Goal: Task Accomplishment & Management: Complete application form

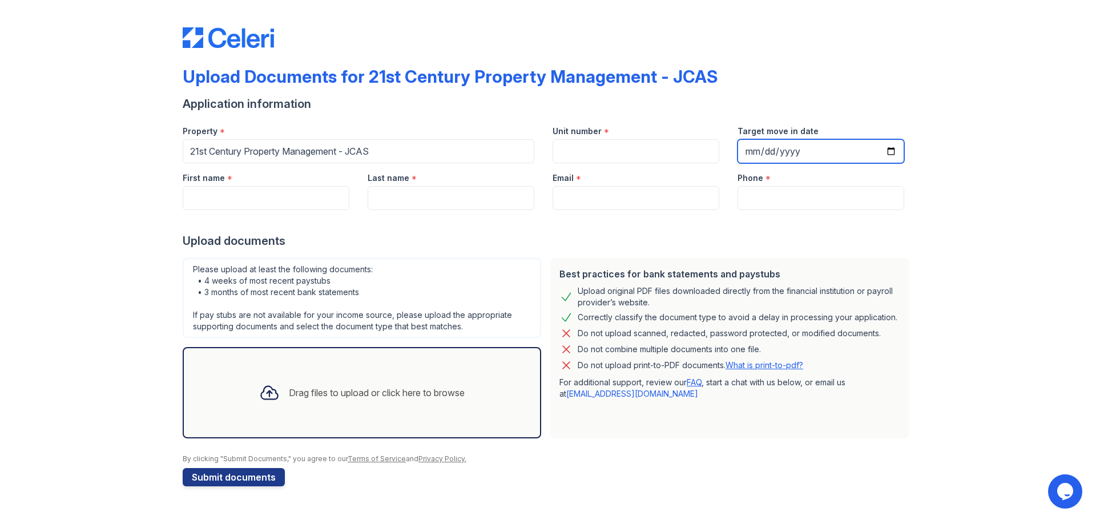
click at [891, 151] on input "Target move in date" at bounding box center [820, 151] width 167 height 24
type input "[DATE]"
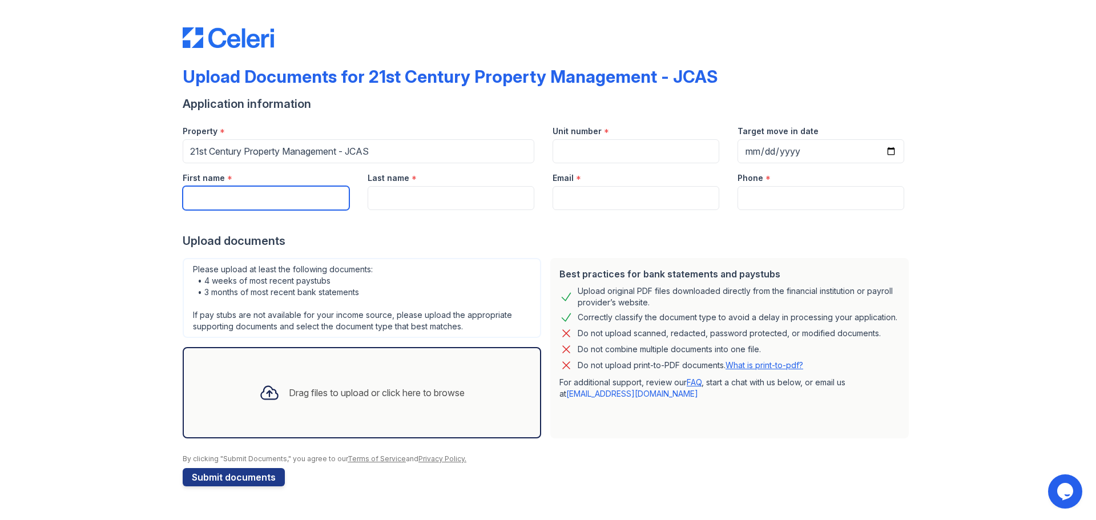
click at [338, 204] on input "First name" at bounding box center [266, 198] width 167 height 24
type input "[PERSON_NAME]"
type input "[PERSON_NAME][EMAIL_ADDRESS][DOMAIN_NAME]"
type input "6192411845"
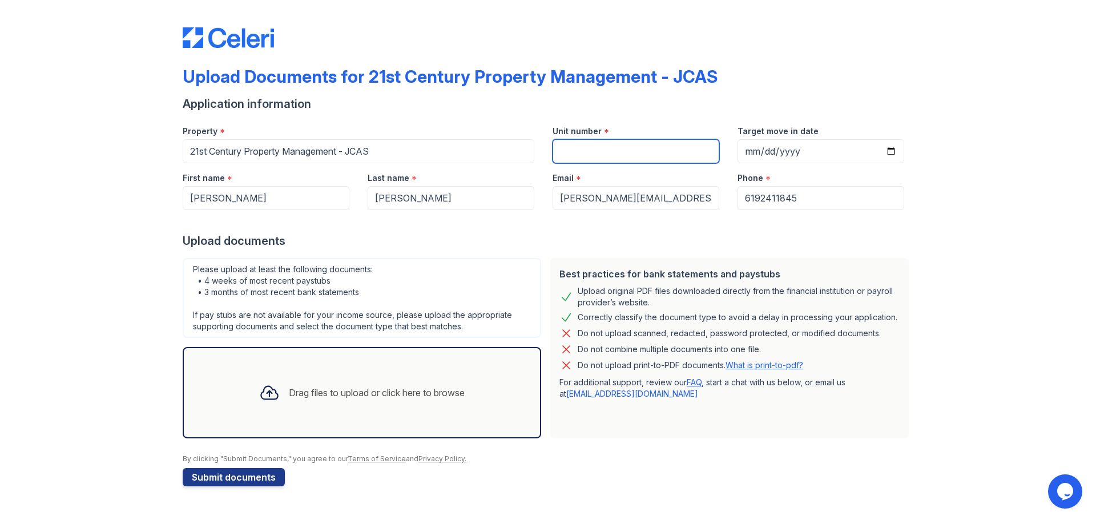
click at [573, 151] on input "Unit number" at bounding box center [635, 151] width 167 height 24
paste input "43127"
click at [576, 246] on div "Upload documents" at bounding box center [548, 241] width 731 height 16
drag, startPoint x: 603, startPoint y: 151, endPoint x: 374, endPoint y: 132, distance: 229.6
click at [374, 132] on div "Property * 21st Century Property Management - JCAS Unit number * 43127 Target m…" at bounding box center [543, 139] width 740 height 47
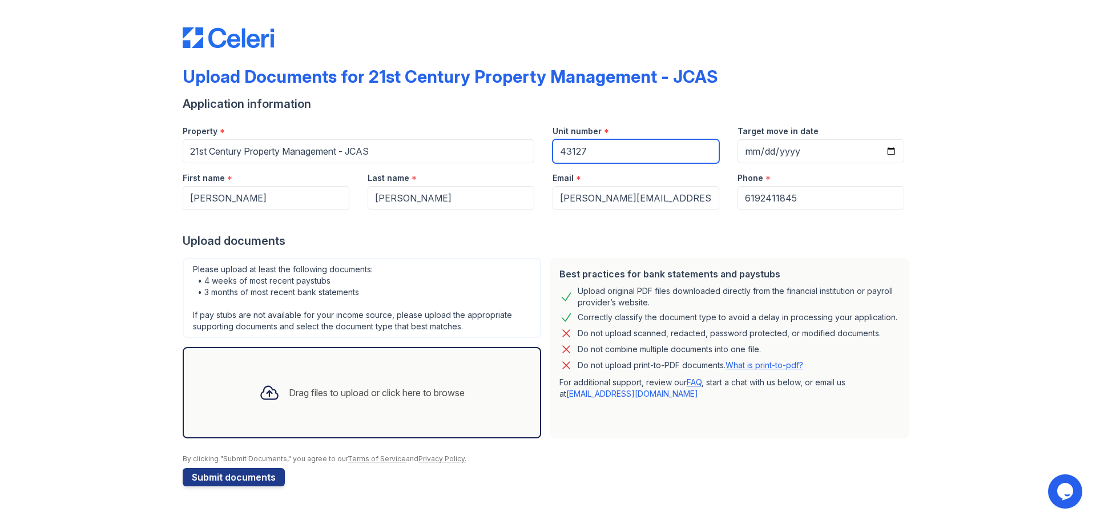
paste input "Corte Calanda"
type input "43127 Corte Calanda"
click at [330, 393] on div "Drag files to upload or click here to browse" at bounding box center [377, 393] width 176 height 14
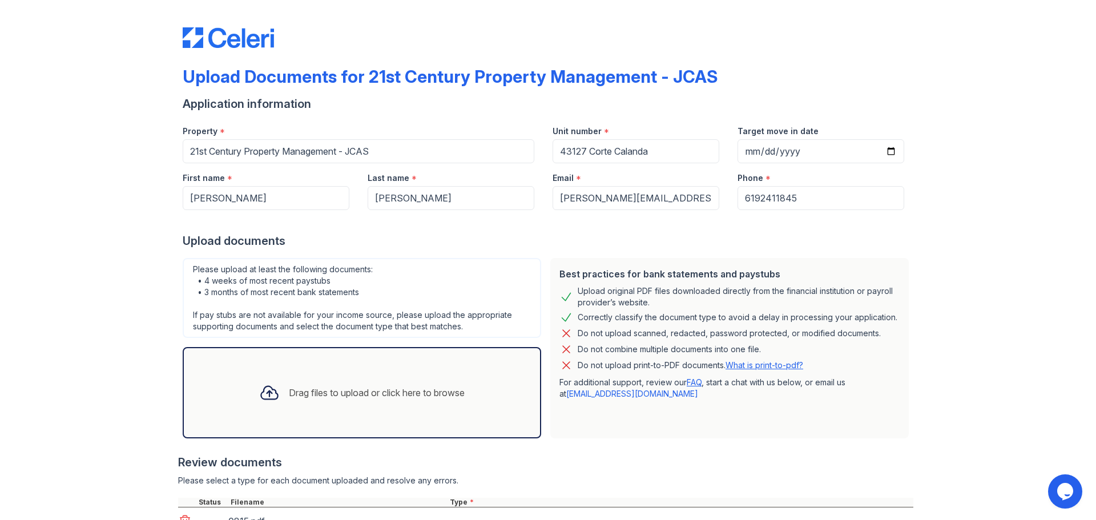
scroll to position [261, 0]
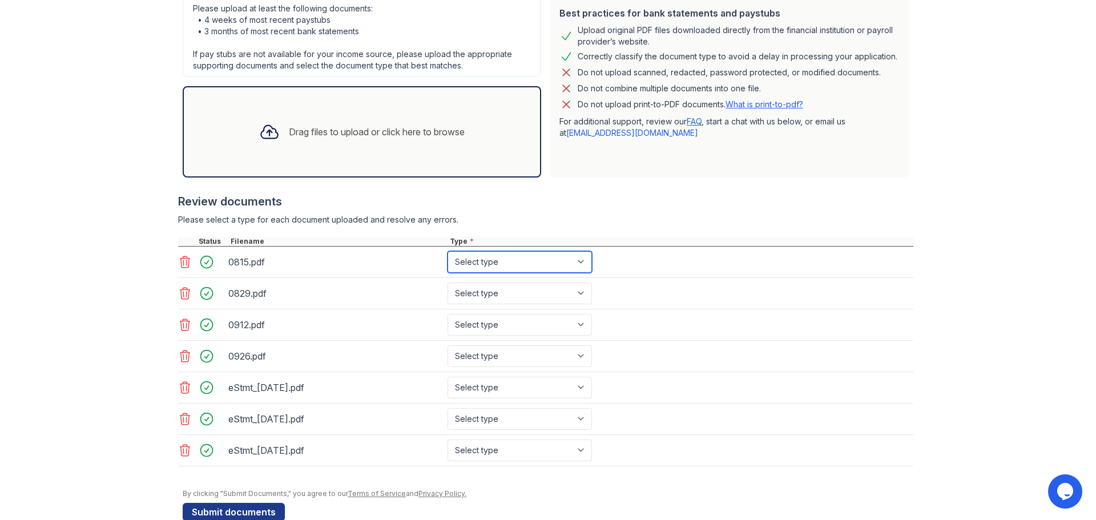
click at [576, 269] on select "Select type Paystub Bank Statement Offer Letter Tax Documents Benefit Award Let…" at bounding box center [519, 262] width 144 height 22
select select "paystub"
click at [447, 251] on select "Select type Paystub Bank Statement Offer Letter Tax Documents Benefit Award Let…" at bounding box center [519, 262] width 144 height 22
click at [578, 294] on select "Select type Paystub Bank Statement Offer Letter Tax Documents Benefit Award Let…" at bounding box center [519, 293] width 144 height 22
select select "paystub"
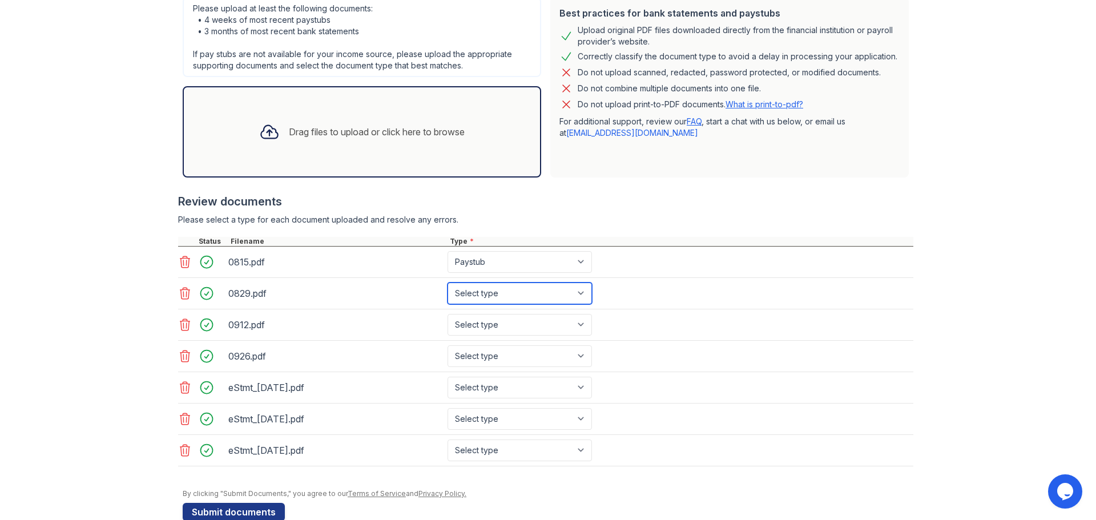
click at [447, 282] on select "Select type Paystub Bank Statement Offer Letter Tax Documents Benefit Award Let…" at bounding box center [519, 293] width 144 height 22
click at [580, 328] on select "Select type Paystub Bank Statement Offer Letter Tax Documents Benefit Award Let…" at bounding box center [519, 325] width 144 height 22
select select "paystub"
click at [447, 314] on select "Select type Paystub Bank Statement Offer Letter Tax Documents Benefit Award Let…" at bounding box center [519, 325] width 144 height 22
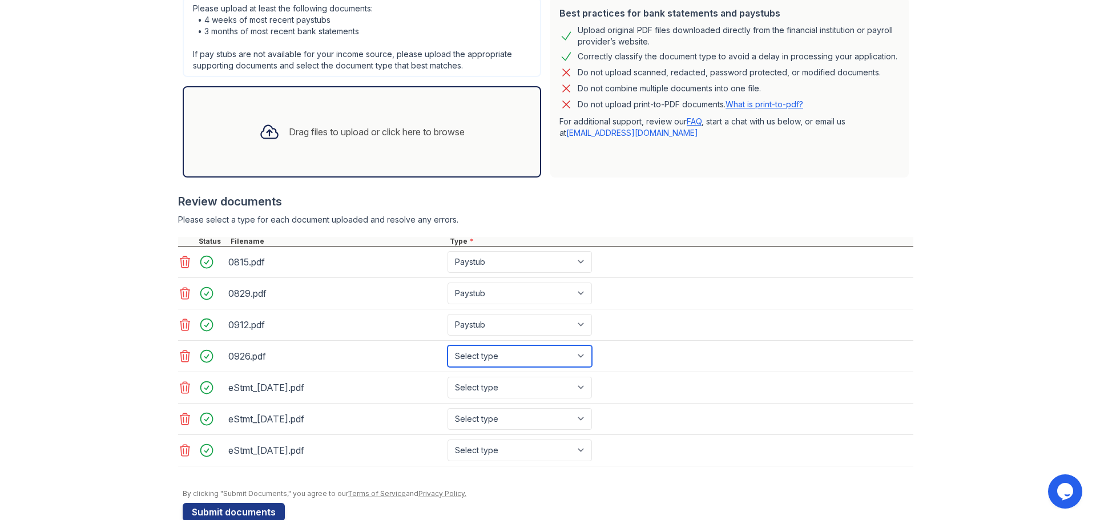
click at [578, 354] on select "Select type Paystub Bank Statement Offer Letter Tax Documents Benefit Award Let…" at bounding box center [519, 356] width 144 height 22
select select "paystub"
click at [447, 345] on select "Select type Paystub Bank Statement Offer Letter Tax Documents Benefit Award Let…" at bounding box center [519, 356] width 144 height 22
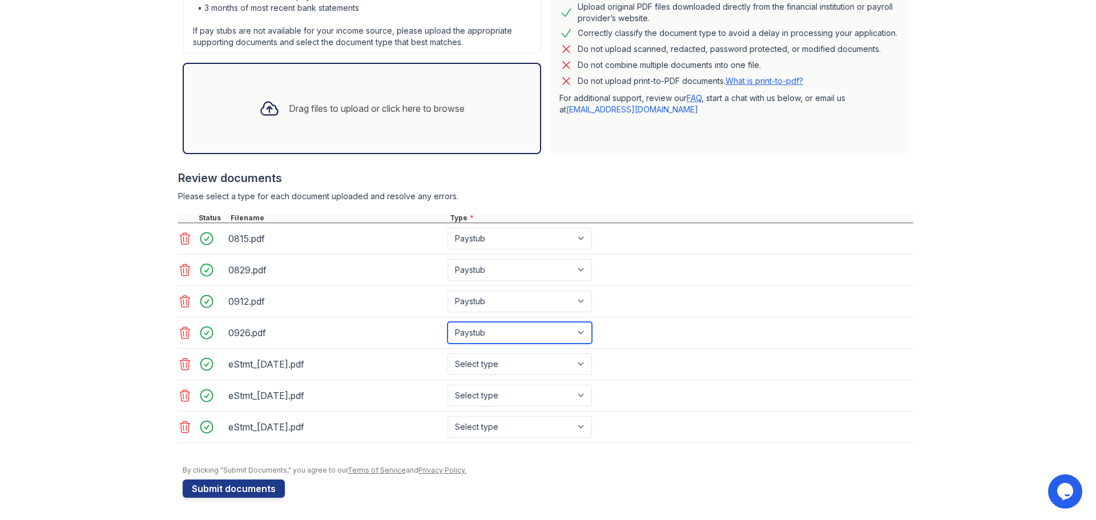
scroll to position [285, 0]
click at [578, 362] on select "Select type Paystub Bank Statement Offer Letter Tax Documents Benefit Award Let…" at bounding box center [519, 364] width 144 height 22
select select "bank_statement"
click at [447, 353] on select "Select type Paystub Bank Statement Offer Letter Tax Documents Benefit Award Let…" at bounding box center [519, 364] width 144 height 22
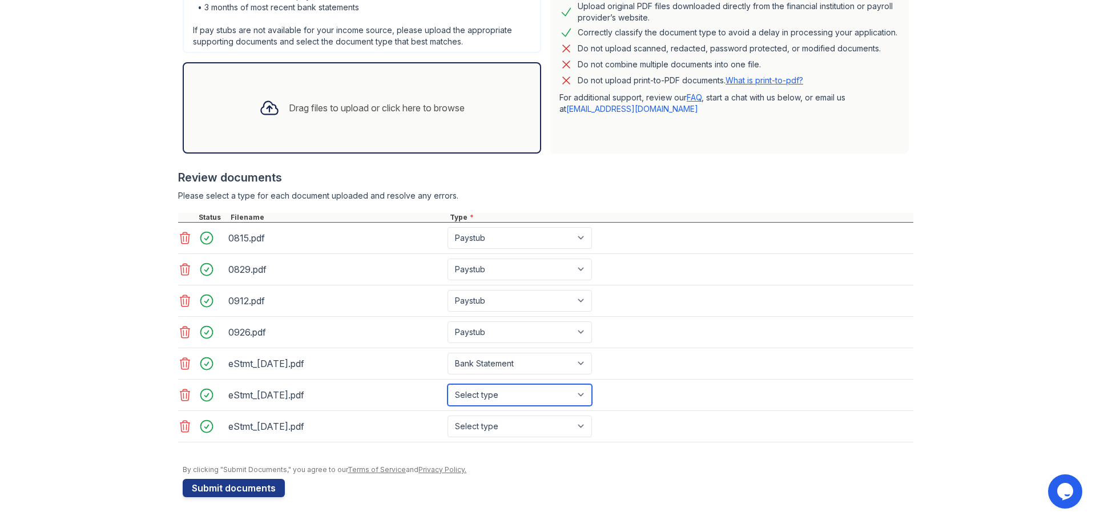
click at [581, 401] on select "Select type Paystub Bank Statement Offer Letter Tax Documents Benefit Award Let…" at bounding box center [519, 395] width 144 height 22
select select "bank_statement"
click at [447, 384] on select "Select type Paystub Bank Statement Offer Letter Tax Documents Benefit Award Let…" at bounding box center [519, 395] width 144 height 22
click at [583, 423] on select "Select type Paystub Bank Statement Offer Letter Tax Documents Benefit Award Let…" at bounding box center [519, 426] width 144 height 22
select select "bank_statement"
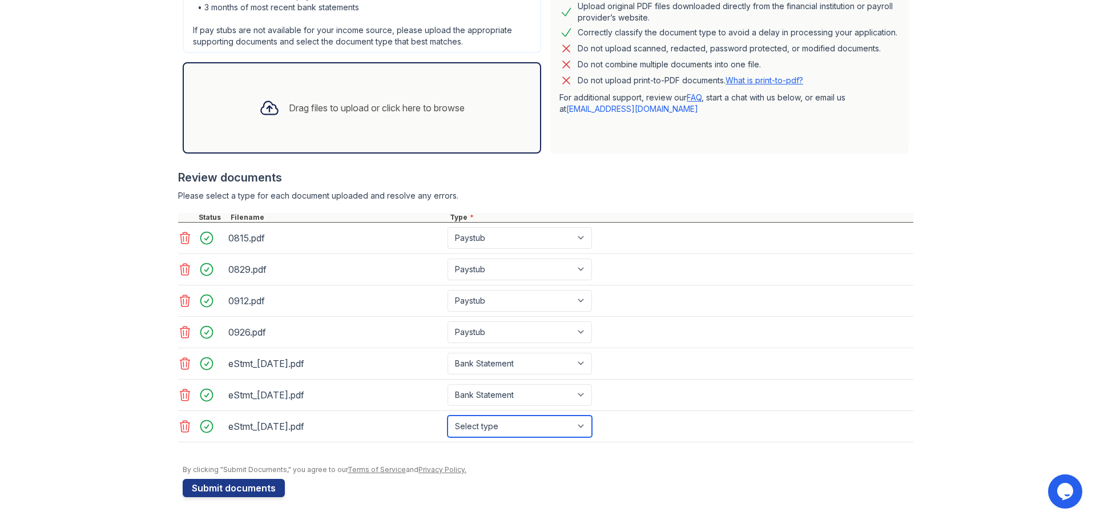
click at [447, 415] on select "Select type Paystub Bank Statement Offer Letter Tax Documents Benefit Award Let…" at bounding box center [519, 426] width 144 height 22
click at [580, 424] on select "Select type Paystub Bank Statement Offer Letter Tax Documents Benefit Award Let…" at bounding box center [519, 426] width 144 height 22
click at [629, 413] on div "eStmt_[DATE].pdf Select type Paystub Bank Statement Offer Letter Tax Documents …" at bounding box center [545, 426] width 735 height 31
click at [179, 242] on icon at bounding box center [185, 238] width 14 height 14
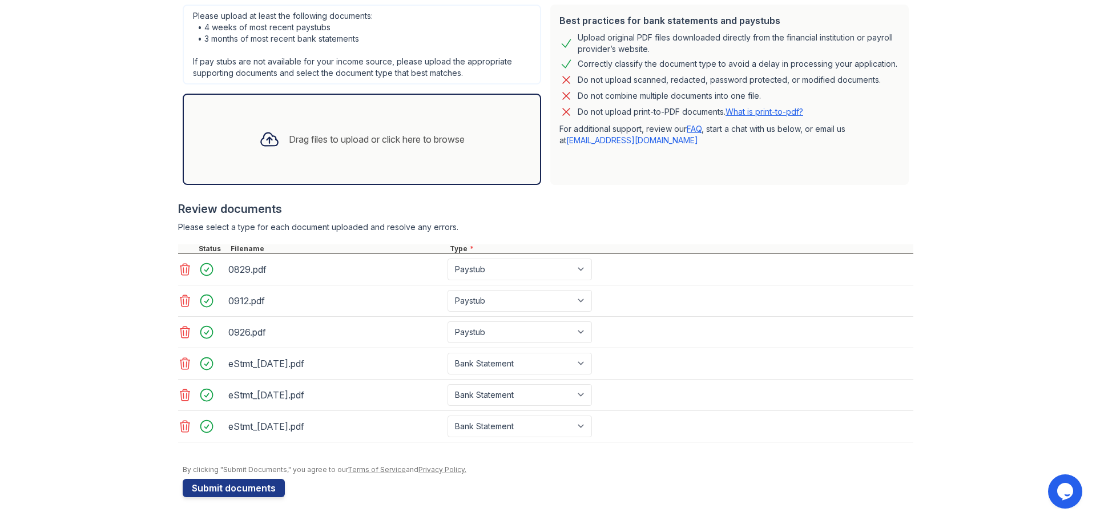
click at [180, 272] on icon at bounding box center [185, 270] width 14 height 14
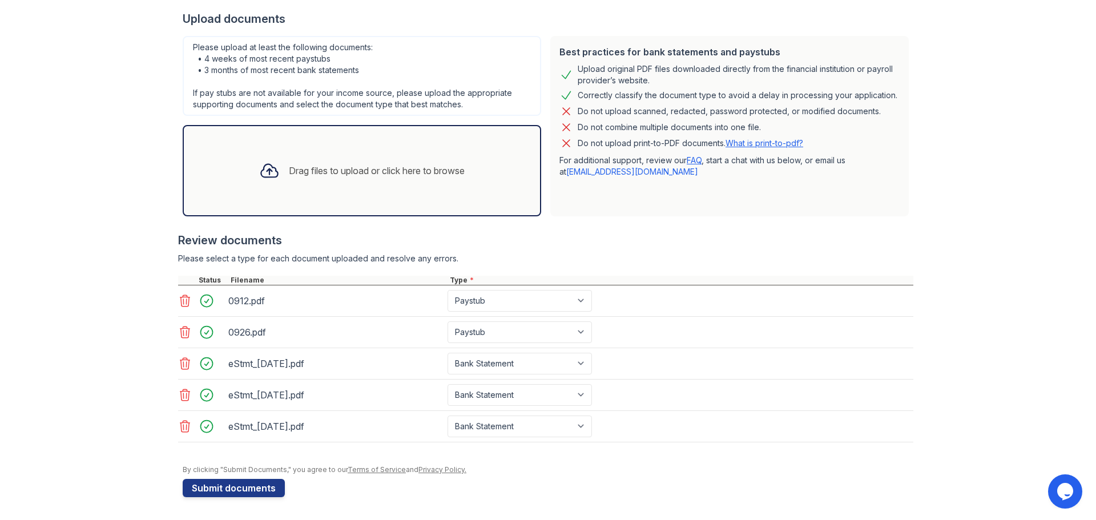
click at [180, 304] on icon at bounding box center [185, 300] width 10 height 11
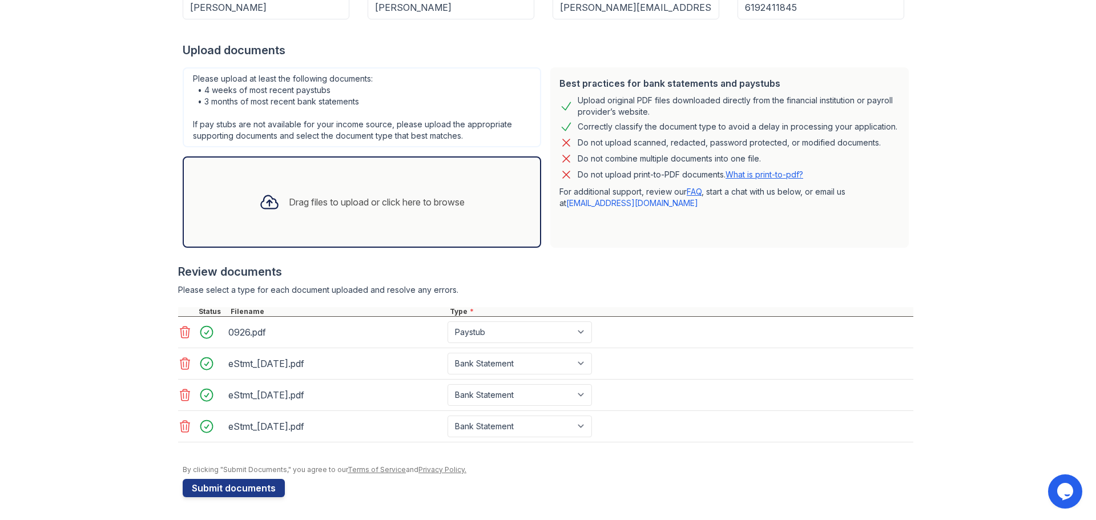
click at [180, 328] on icon at bounding box center [185, 331] width 10 height 11
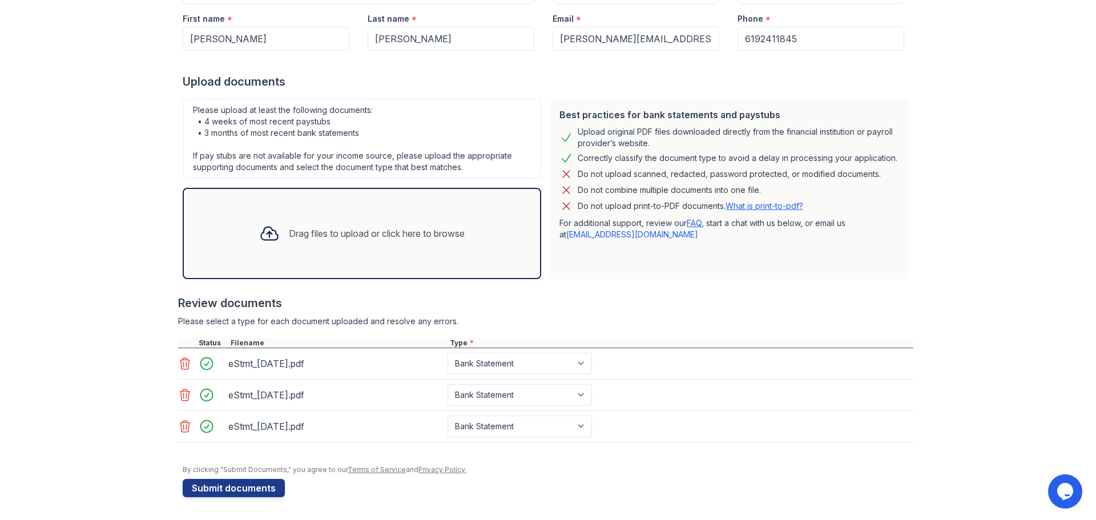
click at [389, 233] on div "Drag files to upload or click here to browse" at bounding box center [377, 234] width 176 height 14
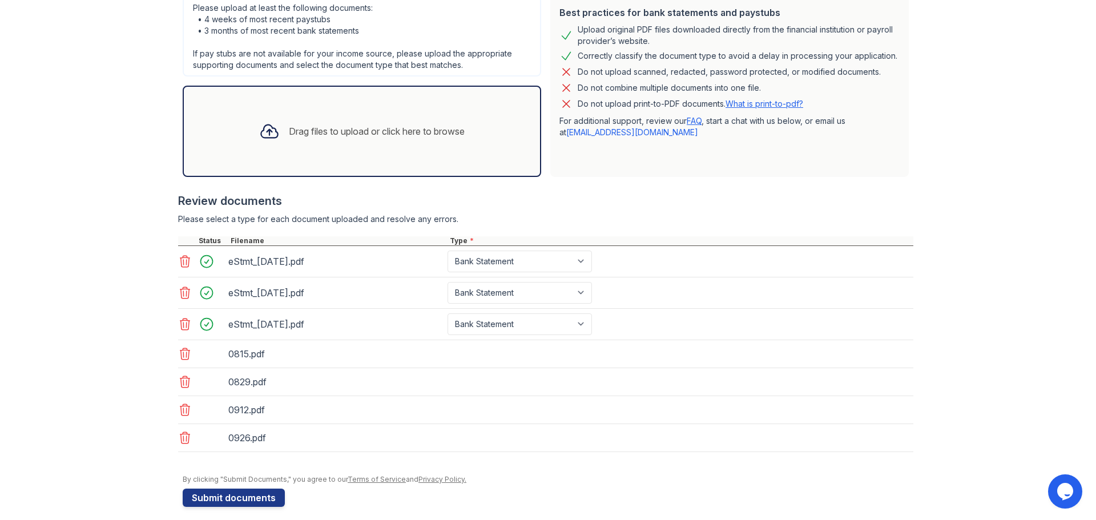
scroll to position [271, 0]
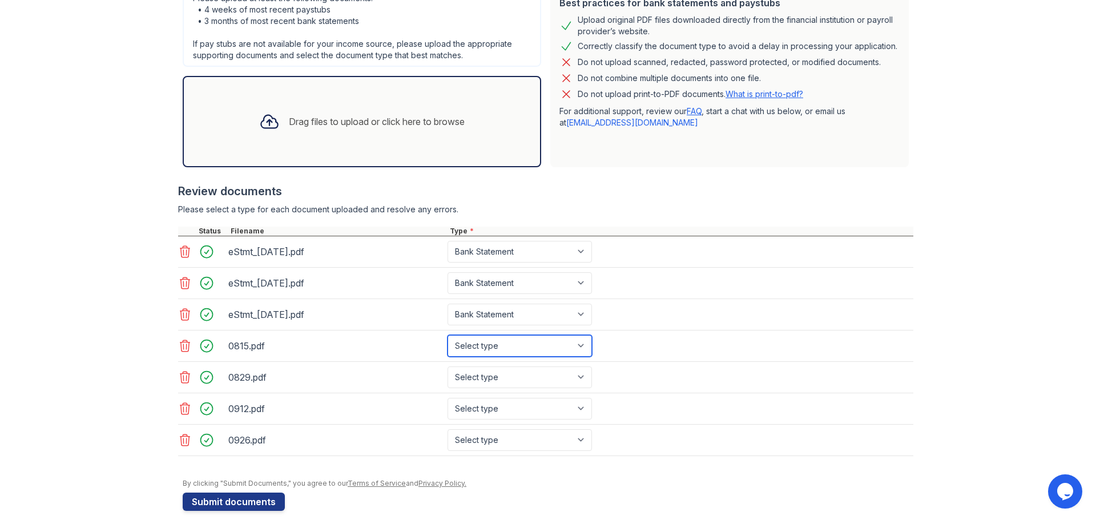
click at [576, 346] on select "Select type Paystub Bank Statement Offer Letter Tax Documents Benefit Award Let…" at bounding box center [519, 346] width 144 height 22
select select "paystub"
click at [447, 335] on select "Select type Paystub Bank Statement Offer Letter Tax Documents Benefit Award Let…" at bounding box center [519, 346] width 144 height 22
click at [576, 376] on select "Select type Paystub Bank Statement Offer Letter Tax Documents Benefit Award Let…" at bounding box center [519, 377] width 144 height 22
select select "paystub"
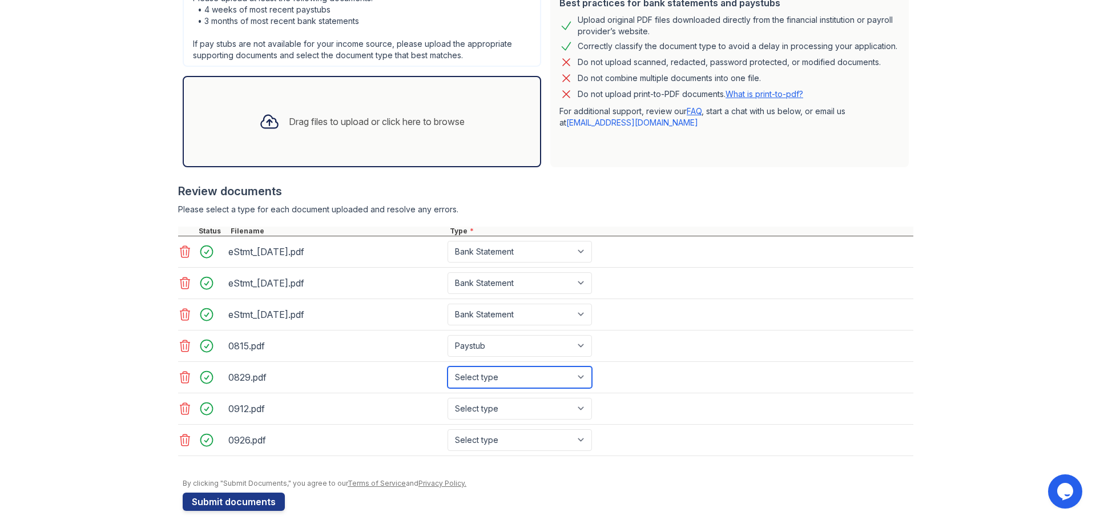
click at [447, 366] on select "Select type Paystub Bank Statement Offer Letter Tax Documents Benefit Award Let…" at bounding box center [519, 377] width 144 height 22
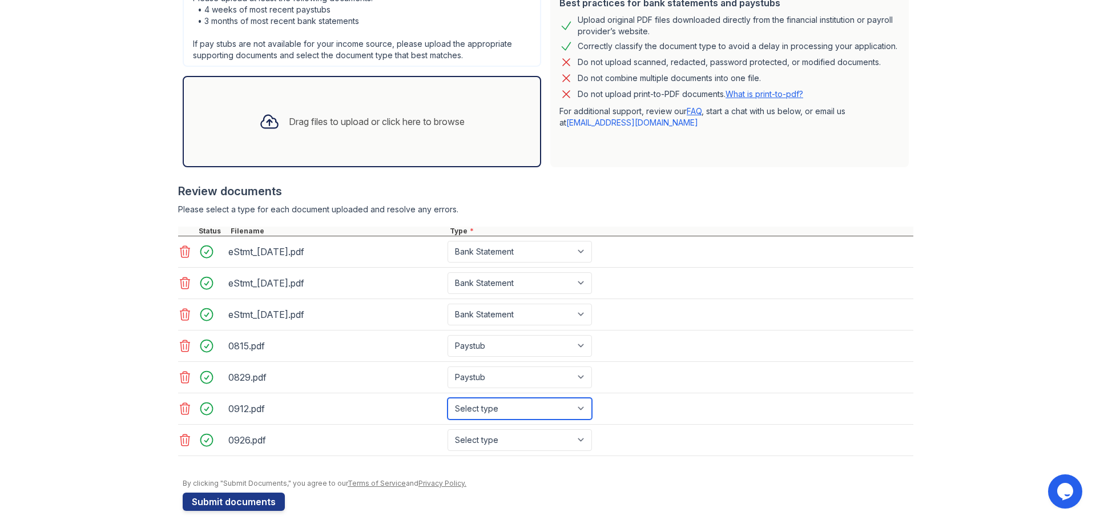
click at [579, 411] on select "Select type Paystub Bank Statement Offer Letter Tax Documents Benefit Award Let…" at bounding box center [519, 409] width 144 height 22
select select "paystub"
click at [447, 398] on select "Select type Paystub Bank Statement Offer Letter Tax Documents Benefit Award Let…" at bounding box center [519, 409] width 144 height 22
click at [568, 439] on select "Select type Paystub Bank Statement Offer Letter Tax Documents Benefit Award Let…" at bounding box center [519, 440] width 144 height 22
select select "paystub"
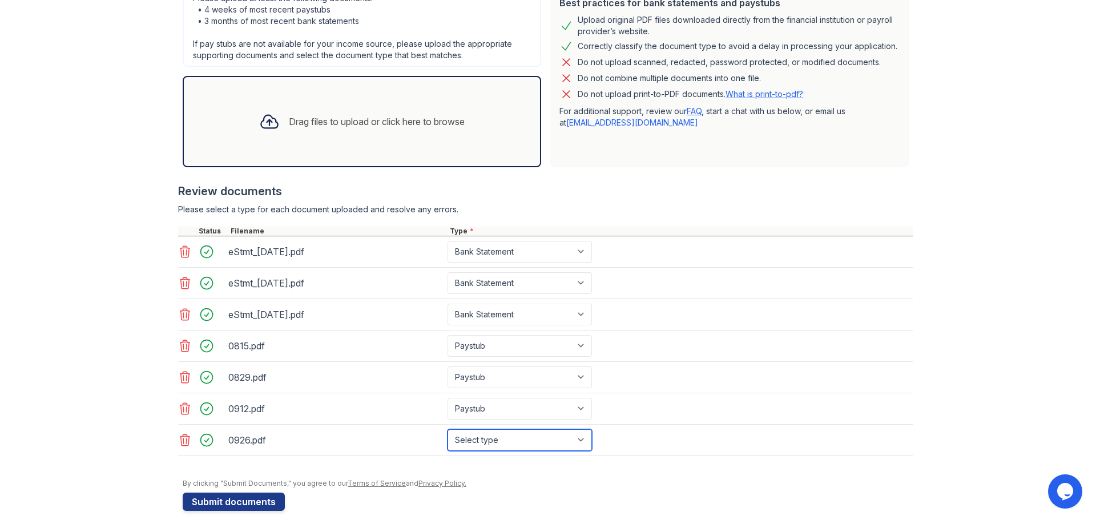
click at [447, 429] on select "Select type Paystub Bank Statement Offer Letter Tax Documents Benefit Award Let…" at bounding box center [519, 440] width 144 height 22
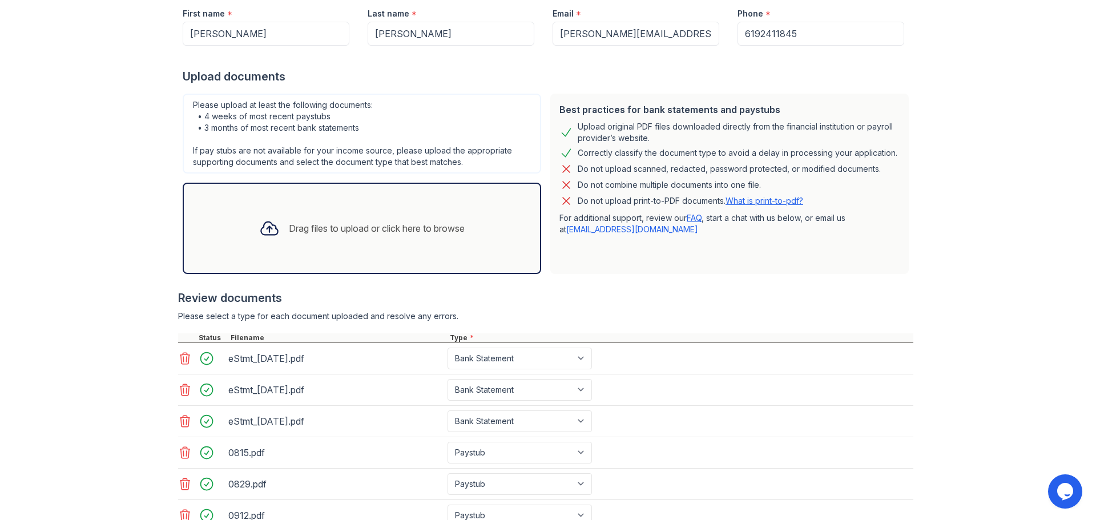
scroll to position [285, 0]
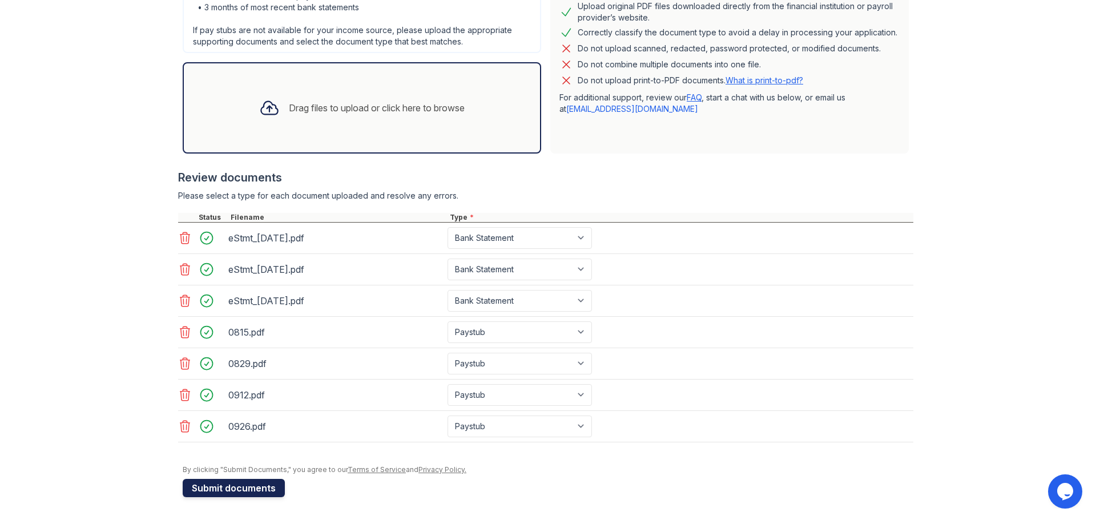
click at [218, 485] on button "Submit documents" at bounding box center [234, 488] width 102 height 18
